Goal: Check status: Verify the current state of an ongoing process or item

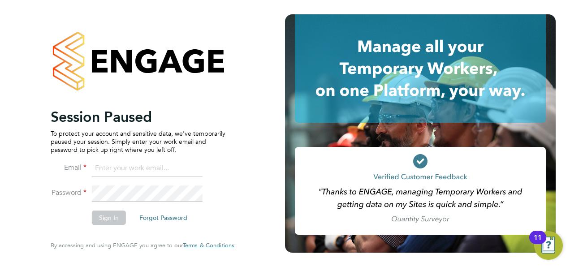
click at [116, 168] on input at bounding box center [147, 168] width 111 height 16
click at [193, 132] on p "To protect your account and sensitive data, we've temporarily paused your sessi…" at bounding box center [138, 141] width 175 height 25
click at [129, 168] on input "[PERSON_NAME]" at bounding box center [147, 168] width 111 height 16
type input "[PERSON_NAME][EMAIL_ADDRESS][MEDICAL_DATA][DOMAIN_NAME]"
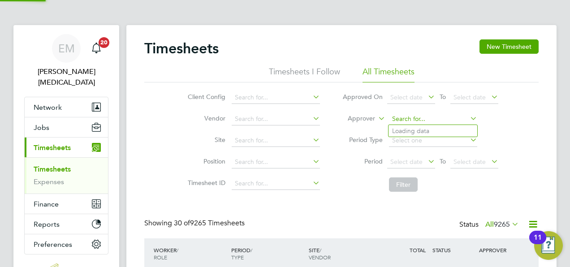
click at [397, 120] on input at bounding box center [433, 119] width 88 height 13
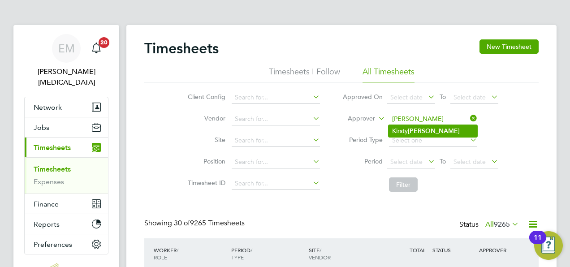
click at [394, 129] on li "Kirsty Collins" at bounding box center [432, 131] width 89 height 12
type input "Kirsty Collins"
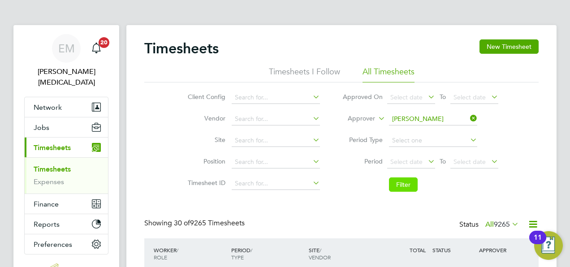
click at [401, 186] on button "Filter" at bounding box center [403, 184] width 29 height 14
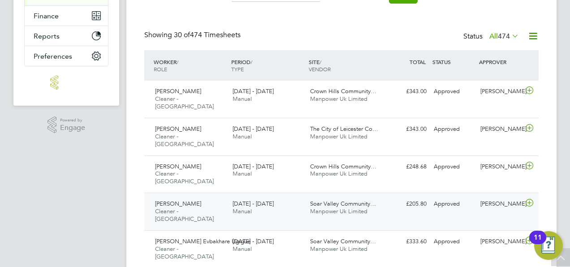
click at [244, 197] on div "4 - 10 Aug 2025 Manual" at bounding box center [268, 208] width 78 height 22
